Goal: Transaction & Acquisition: Purchase product/service

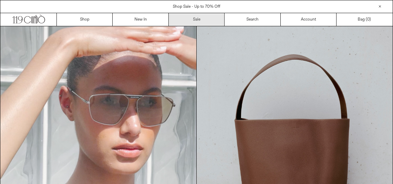
click at [201, 21] on link "Sale" at bounding box center [197, 19] width 56 height 13
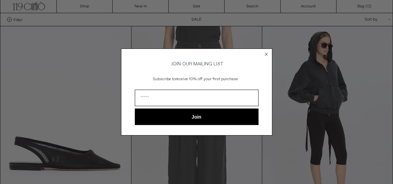
scroll to position [17, 0]
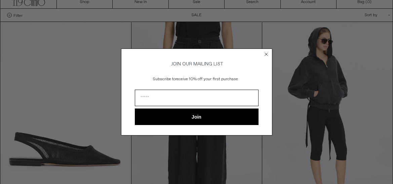
click at [266, 53] on icon "Close dialog" at bounding box center [266, 54] width 3 height 3
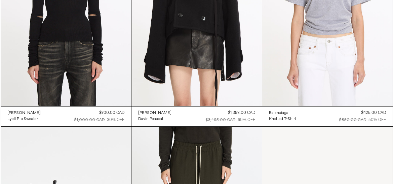
scroll to position [9863, 0]
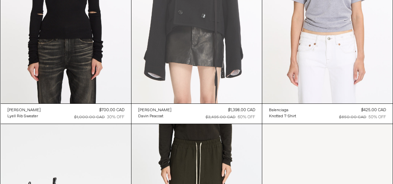
click at [210, 26] on at bounding box center [196, 6] width 130 height 196
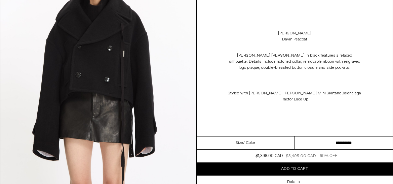
scroll to position [90, 0]
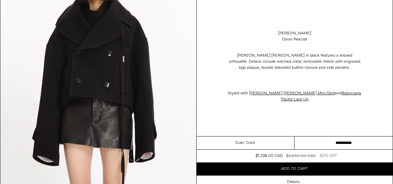
click at [349, 143] on select "**********" at bounding box center [344, 142] width 98 height 13
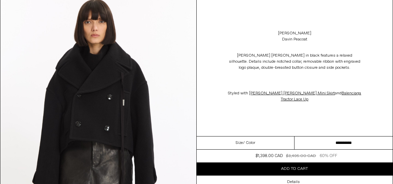
scroll to position [0, 0]
